Goal: Information Seeking & Learning: Understand process/instructions

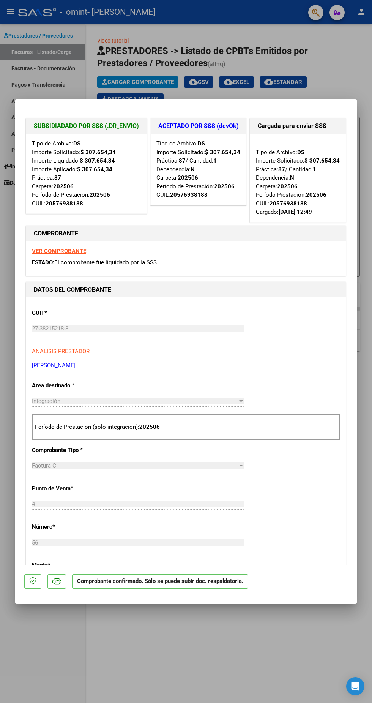
click at [331, 320] on div "CUIT * 27-38215218-8 Ingresar CUIT ANALISIS PRESTADOR BARBOSA FANNY NATALIA ARC…" at bounding box center [186, 336] width 309 height 67
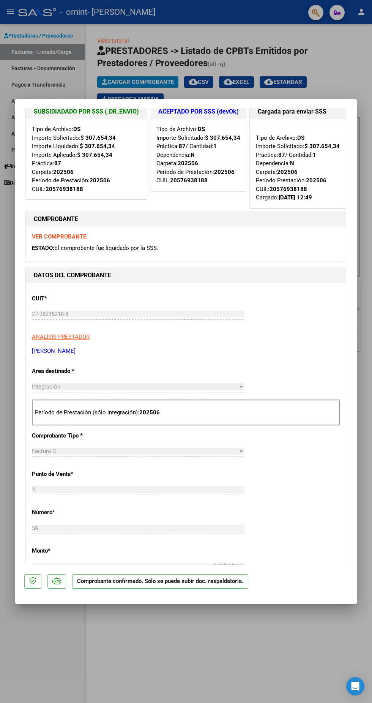
scroll to position [17, 0]
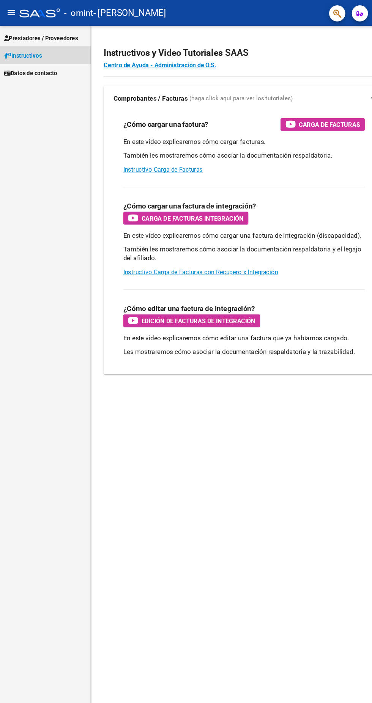
click at [65, 44] on link "Instructivos" at bounding box center [42, 52] width 85 height 16
click at [61, 36] on span "Prestadores / Proveedores" at bounding box center [38, 36] width 69 height 8
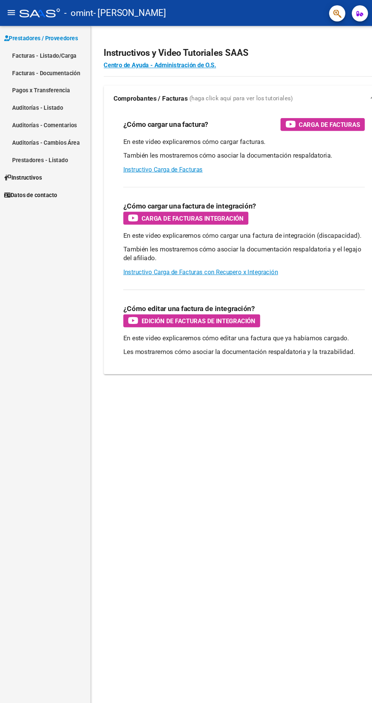
click at [348, 211] on div "¿Cómo cargar una factura de integración? Carga de Facturas Integración En este …" at bounding box center [228, 217] width 245 height 96
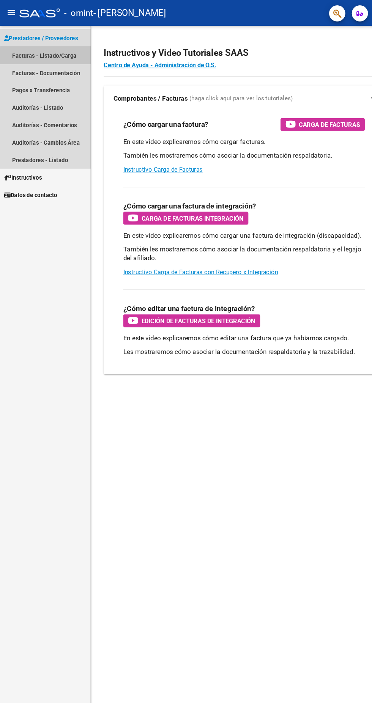
click at [57, 54] on link "Facturas - Listado/Carga" at bounding box center [42, 52] width 85 height 16
